Goal: Transaction & Acquisition: Purchase product/service

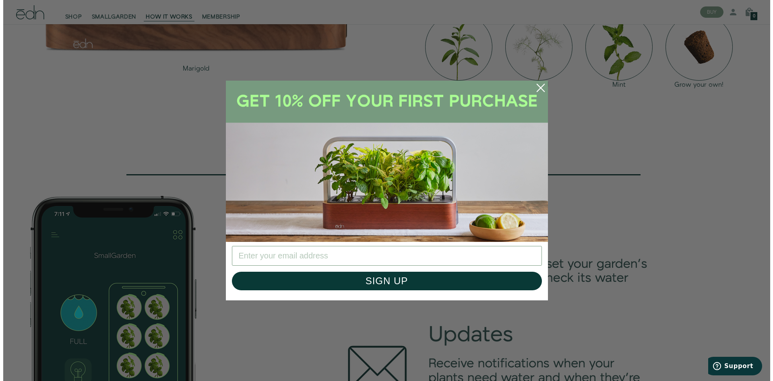
scroll to position [1091, 0]
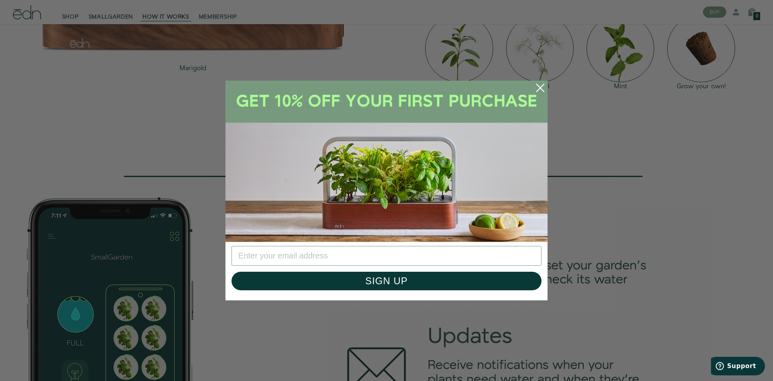
click at [540, 89] on circle "Close dialog" at bounding box center [541, 88] width 18 height 18
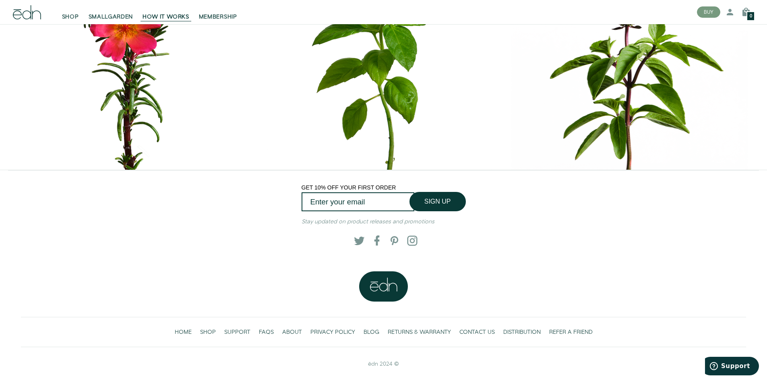
scroll to position [3877, 0]
click at [232, 329] on span "SUPPORT" at bounding box center [237, 332] width 26 height 8
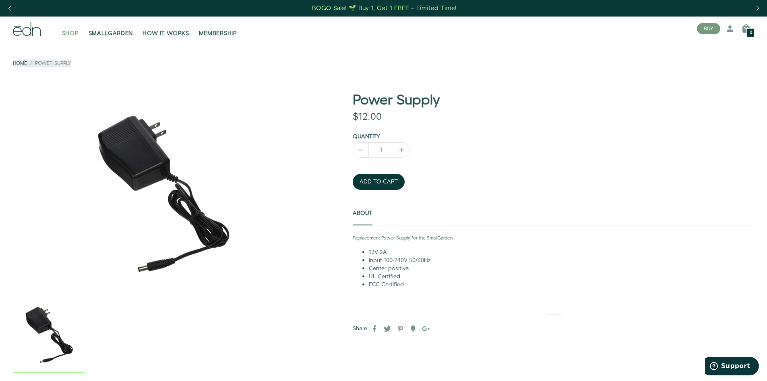
click at [68, 36] on span "SHOP" at bounding box center [70, 33] width 17 height 8
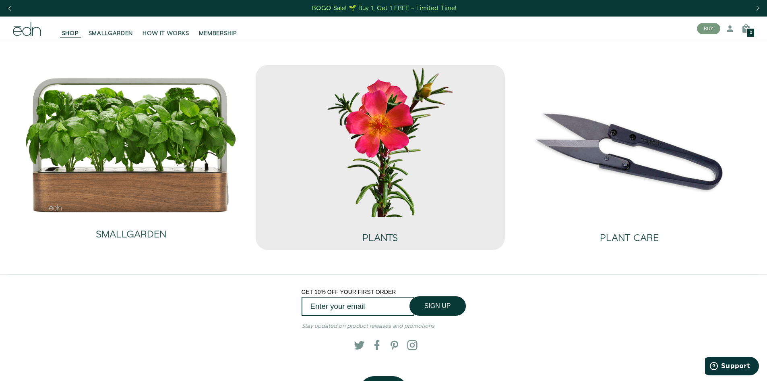
drag, startPoint x: 0, startPoint y: 0, endPoint x: 384, endPoint y: 203, distance: 434.4
click at [384, 203] on img at bounding box center [380, 141] width 236 height 152
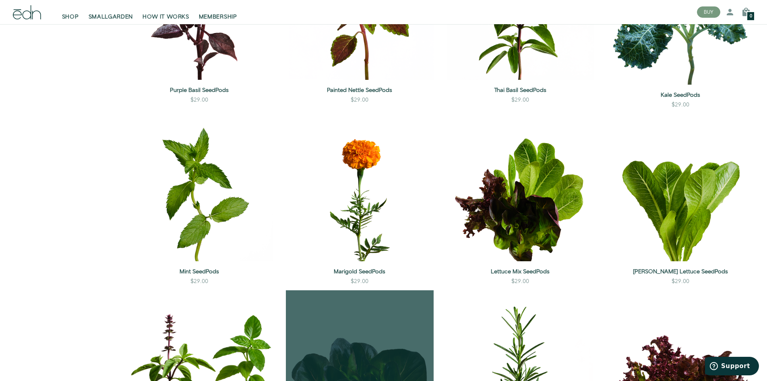
scroll to position [403, 0]
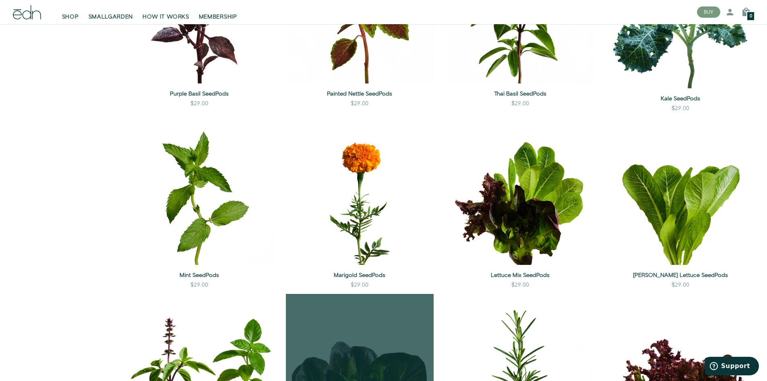
drag, startPoint x: 402, startPoint y: 318, endPoint x: 413, endPoint y: 310, distance: 13.2
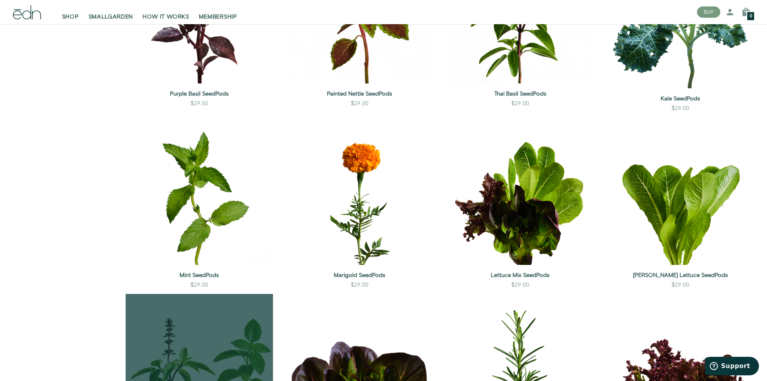
drag, startPoint x: 413, startPoint y: 310, endPoint x: 219, endPoint y: 317, distance: 193.9
click at [219, 317] on div "QUICK VIEW ADD TO CART" at bounding box center [199, 367] width 147 height 147
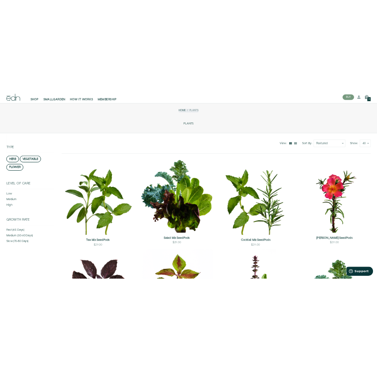
scroll to position [0, 0]
